Goal: Navigation & Orientation: Find specific page/section

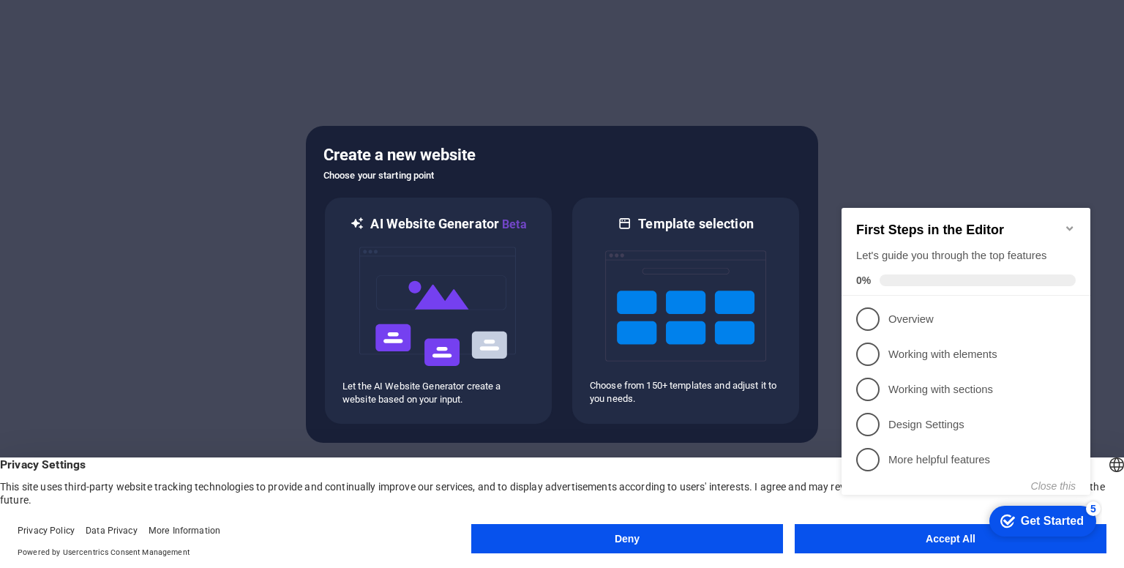
click at [1070, 223] on icon "Minimize checklist" at bounding box center [1070, 228] width 12 height 12
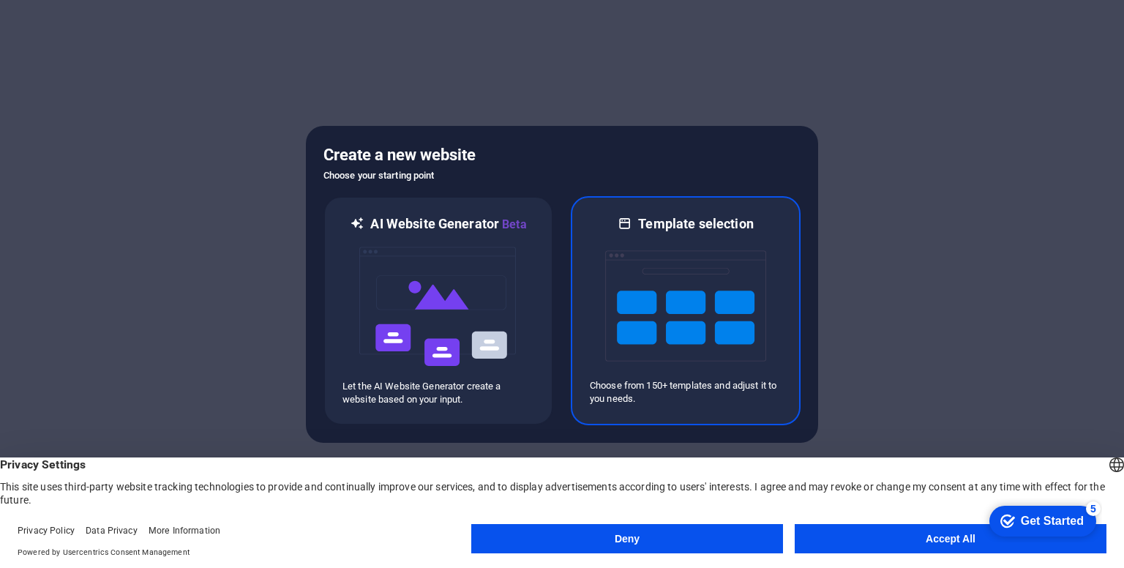
click at [647, 302] on img at bounding box center [685, 306] width 161 height 146
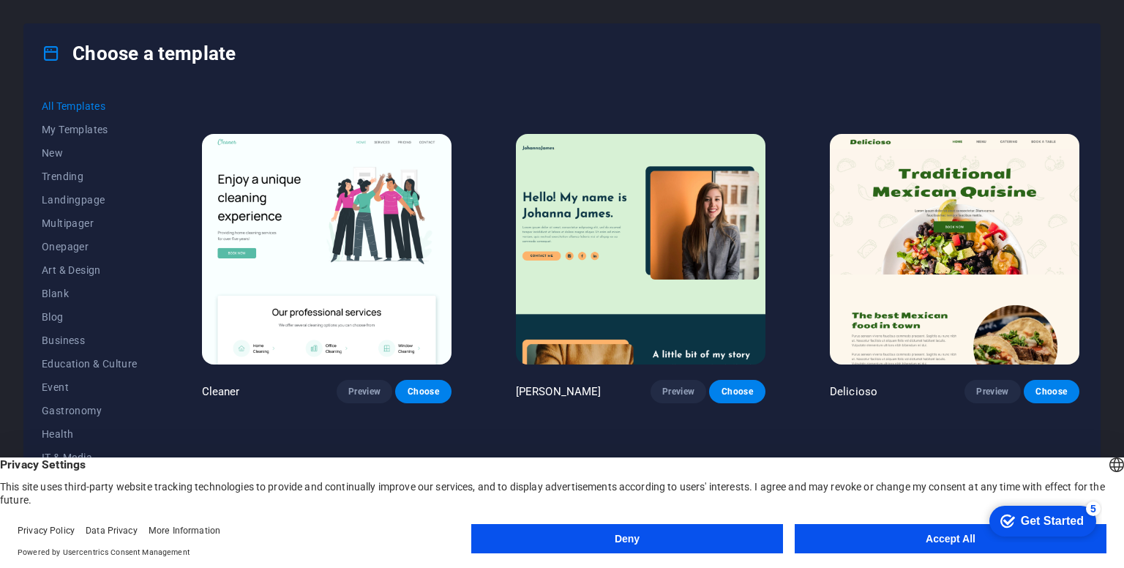
scroll to position [2634, 0]
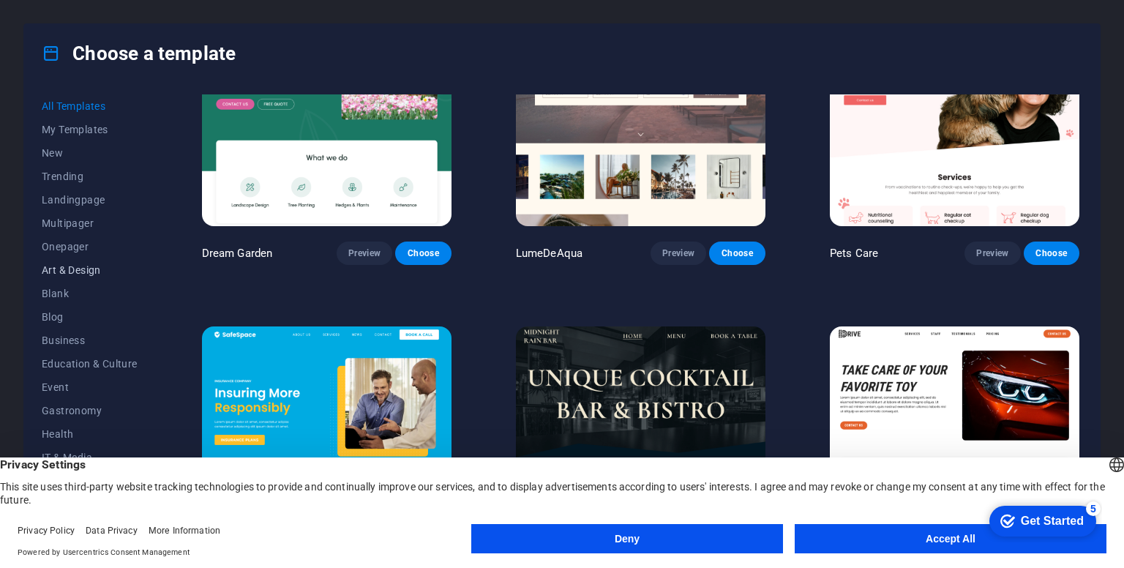
click at [78, 270] on span "Art & Design" at bounding box center [90, 270] width 96 height 12
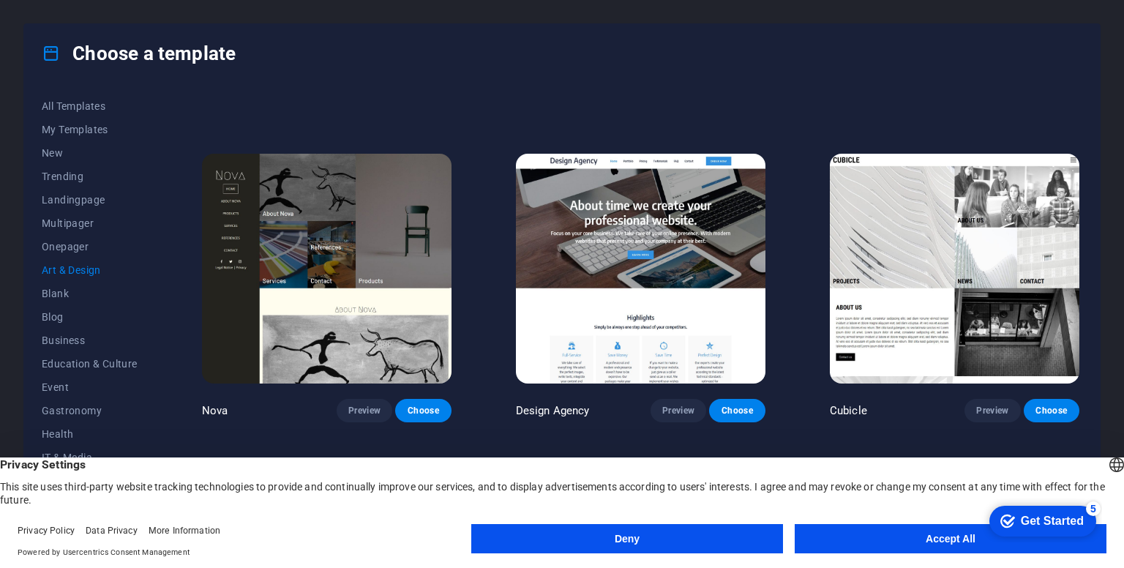
scroll to position [1481, 0]
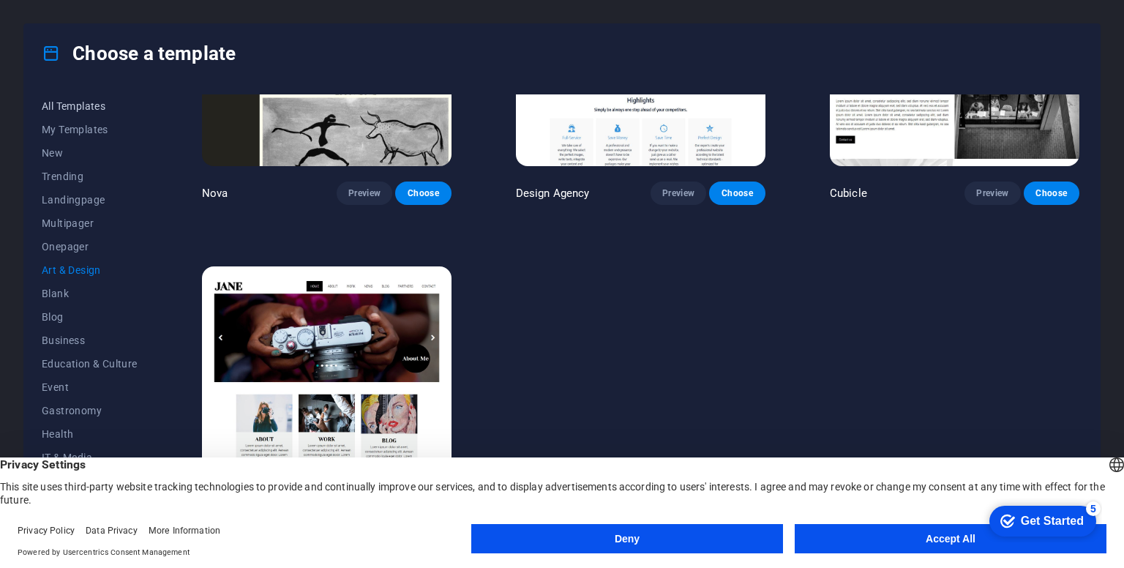
click at [67, 113] on button "All Templates" at bounding box center [90, 105] width 96 height 23
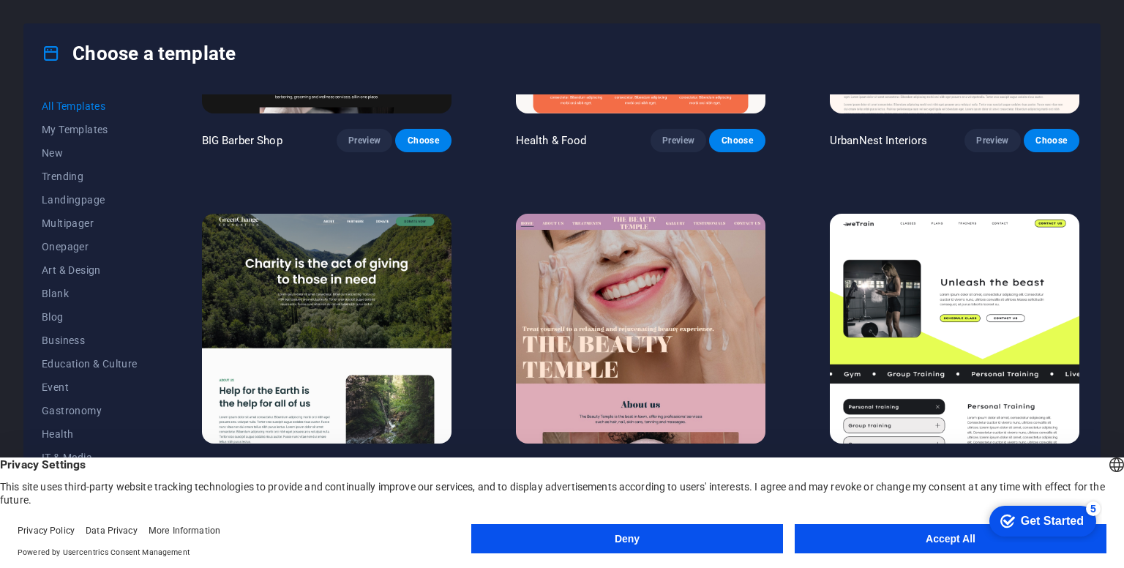
scroll to position [1831, 0]
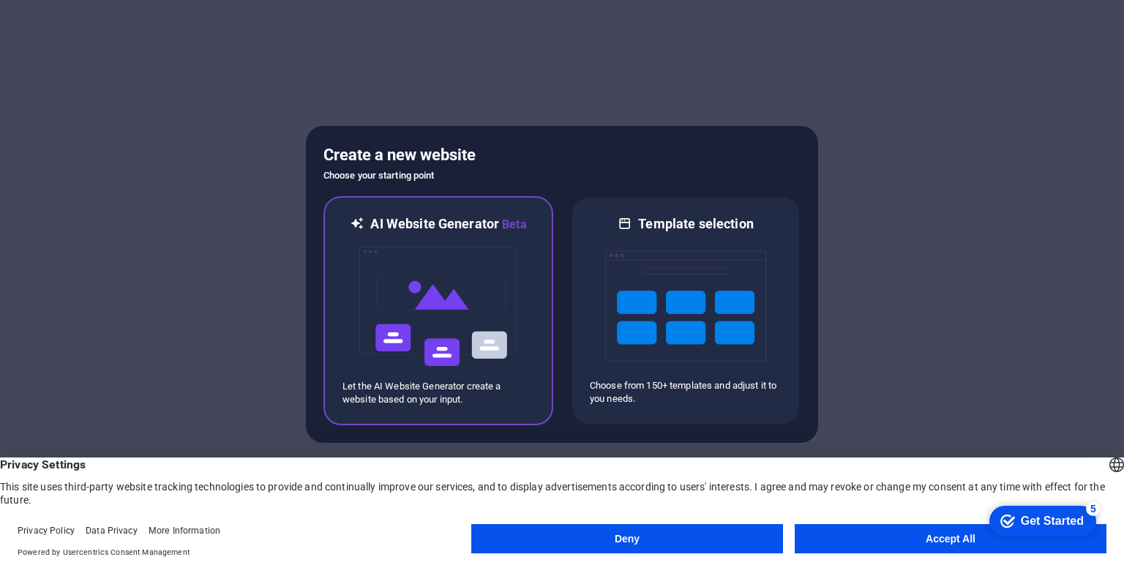
click at [478, 299] on img at bounding box center [438, 306] width 161 height 146
